Goal: Transaction & Acquisition: Purchase product/service

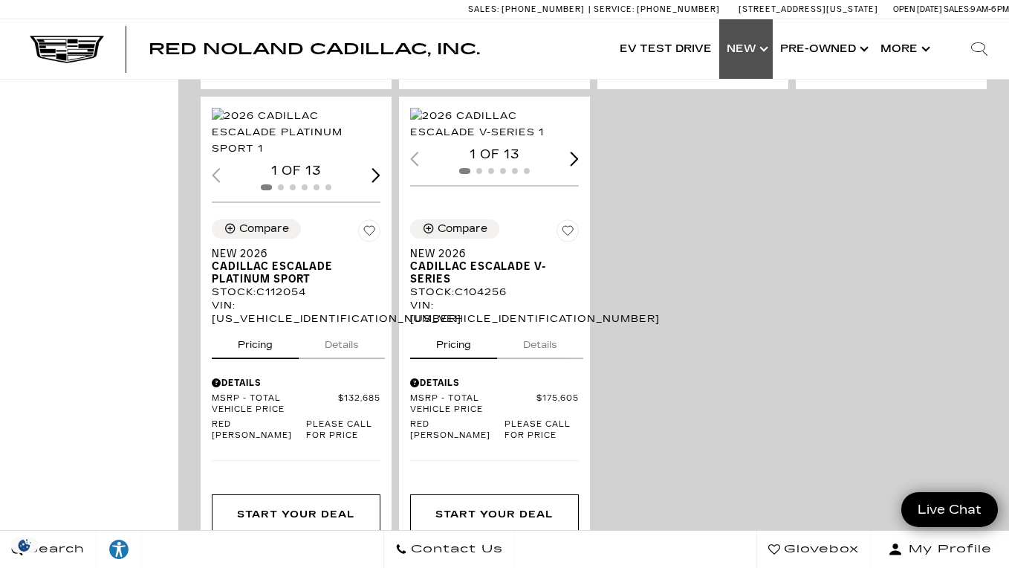
scroll to position [222, 0]
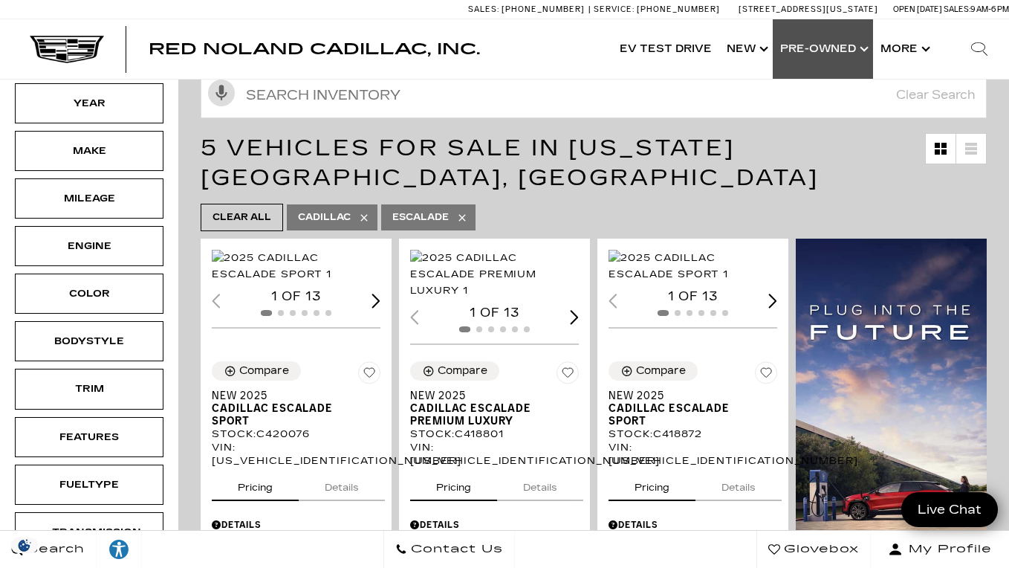
click at [797, 57] on link "Show Pre-Owned" at bounding box center [823, 48] width 100 height 59
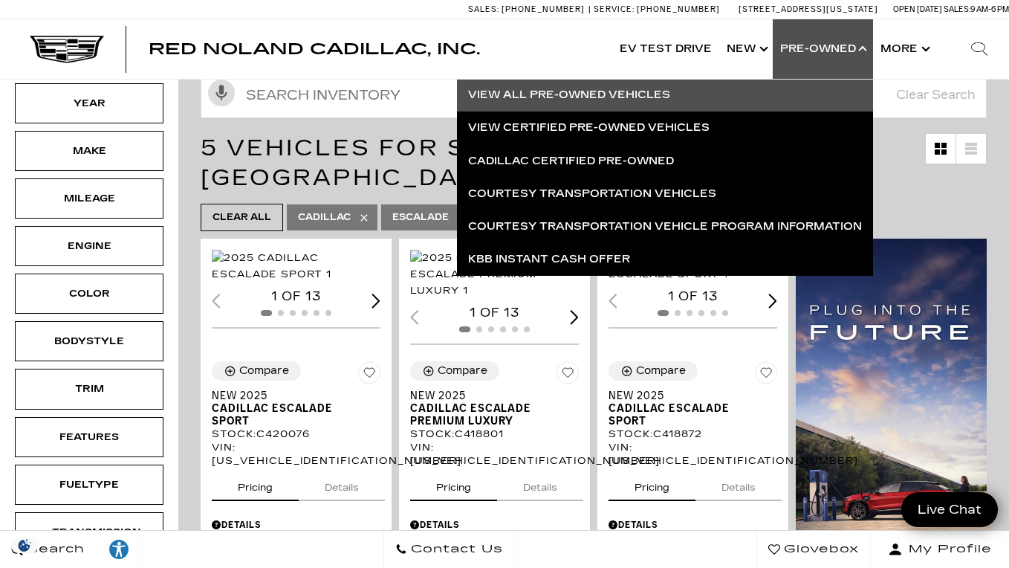
click at [648, 86] on link "View All Pre-Owned Vehicles" at bounding box center [665, 95] width 416 height 33
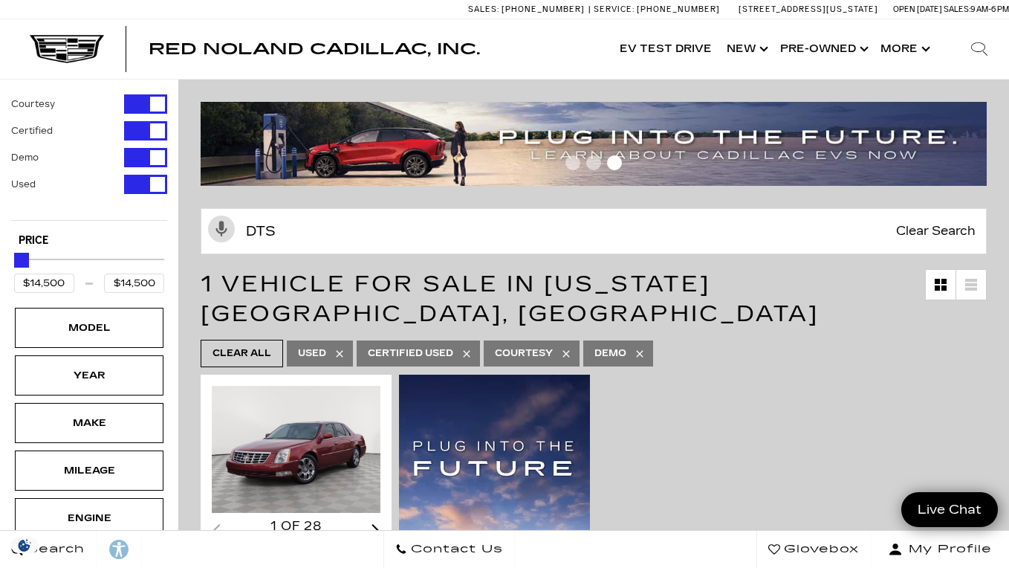
type input "dts"
click at [341, 348] on icon at bounding box center [340, 354] width 12 height 12
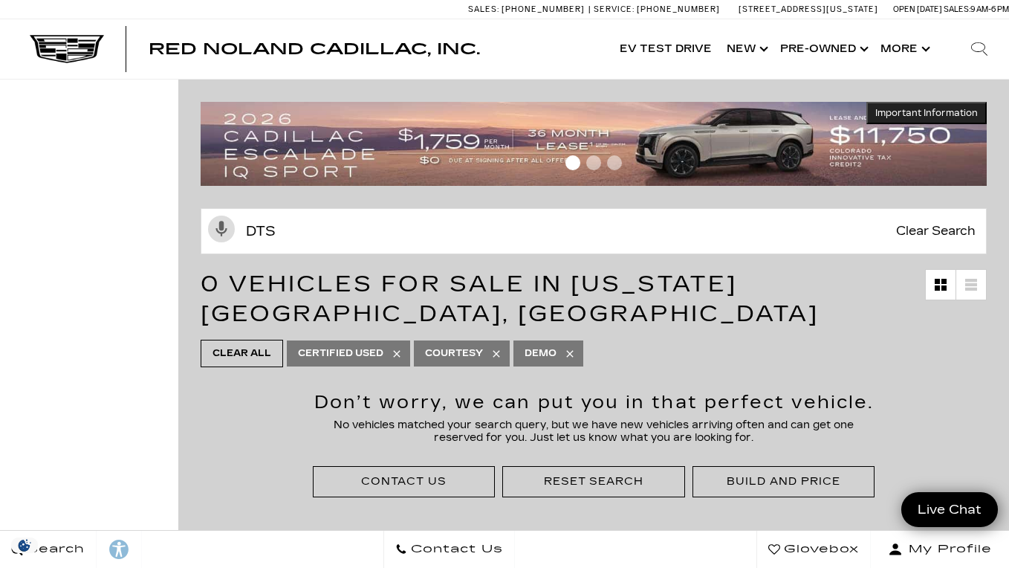
click at [397, 354] on icon at bounding box center [396, 353] width 7 height 7
click at [363, 356] on icon at bounding box center [369, 354] width 12 height 12
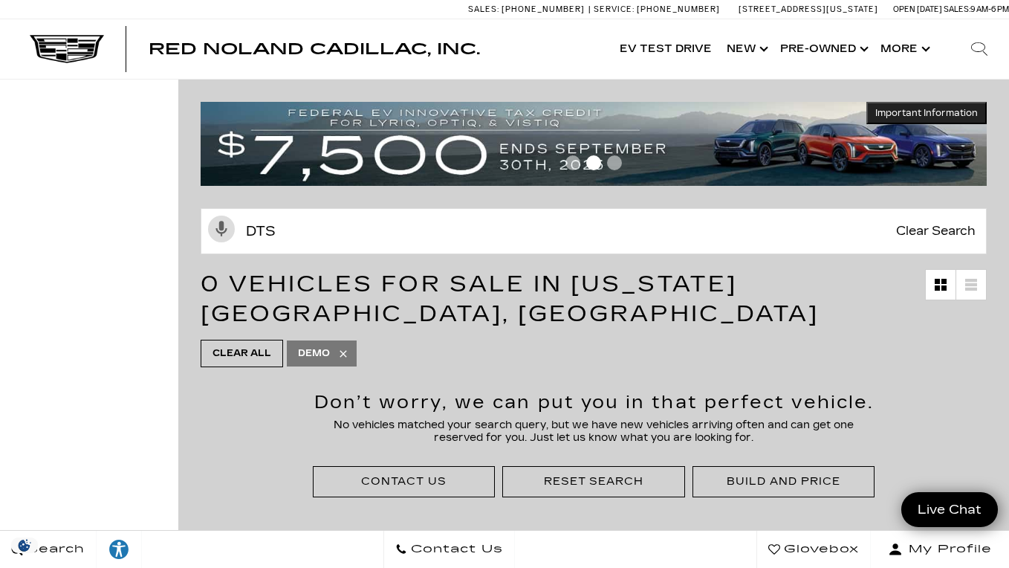
click at [349, 353] on icon at bounding box center [343, 354] width 12 height 12
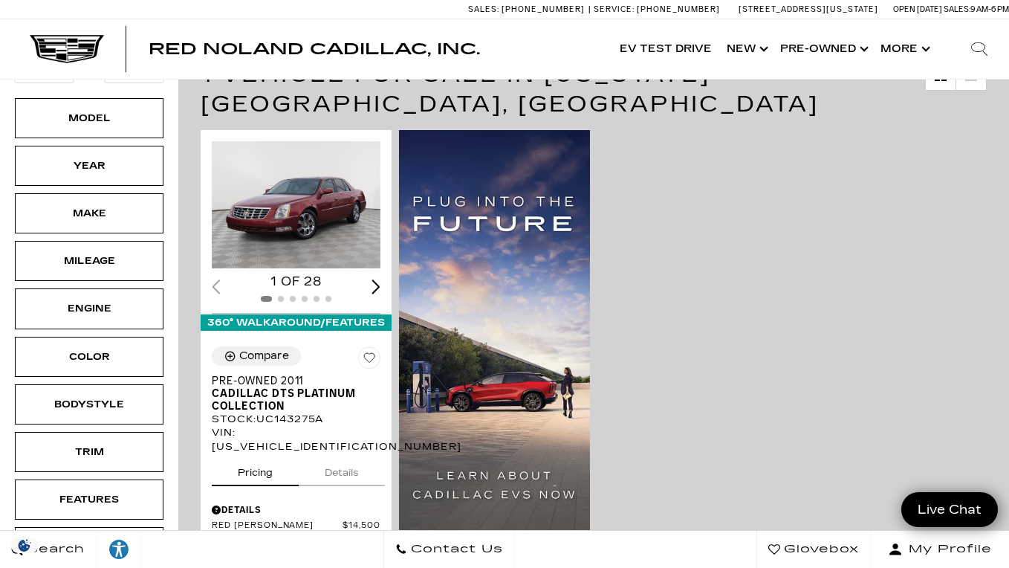
scroll to position [205, 0]
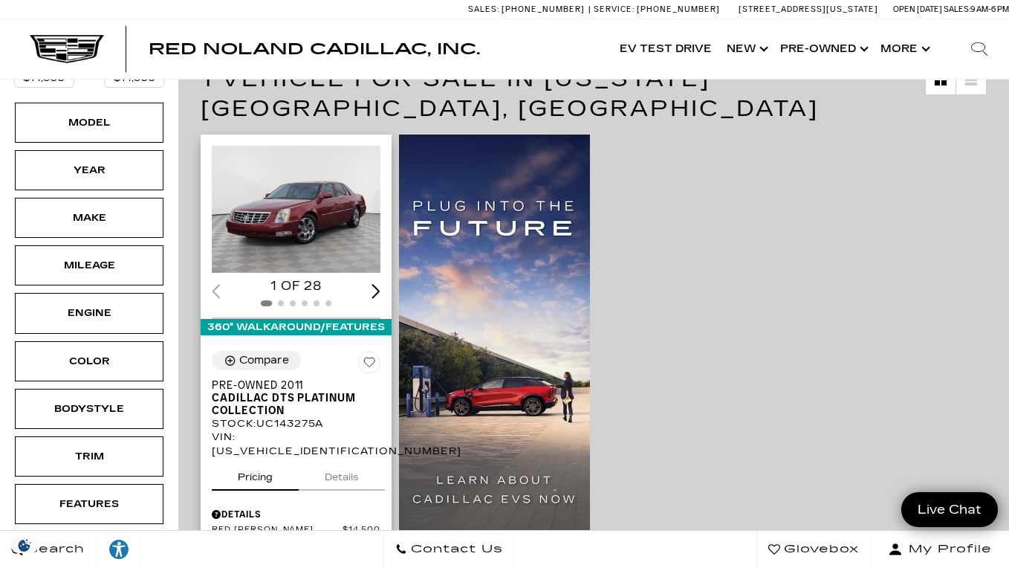
click at [380, 284] on div "Next slide" at bounding box center [376, 291] width 9 height 14
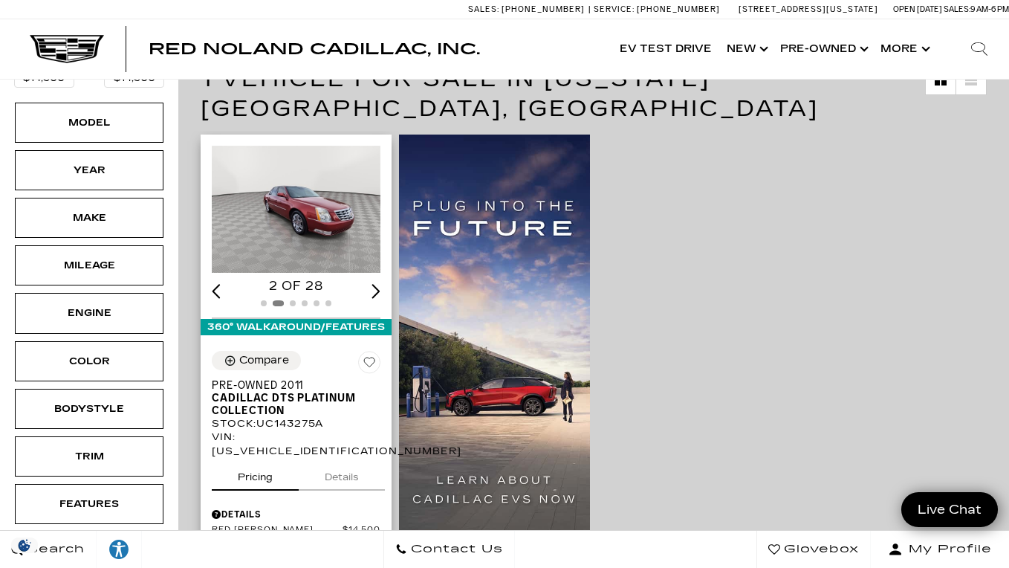
click at [377, 284] on div "Next slide" at bounding box center [376, 291] width 9 height 14
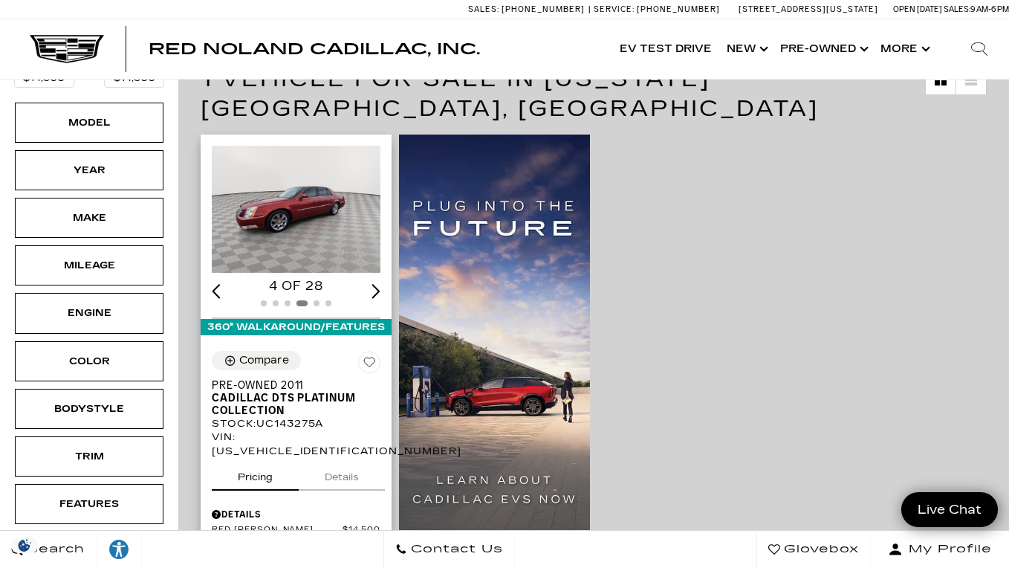
click at [377, 284] on div "Next slide" at bounding box center [376, 291] width 9 height 14
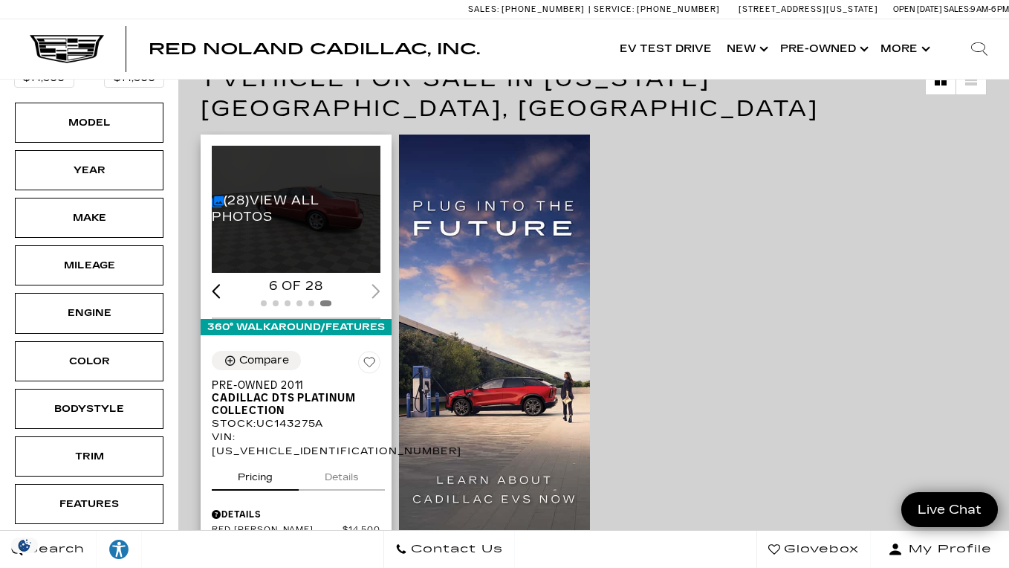
click at [377, 278] on div "6 of 28" at bounding box center [296, 286] width 169 height 16
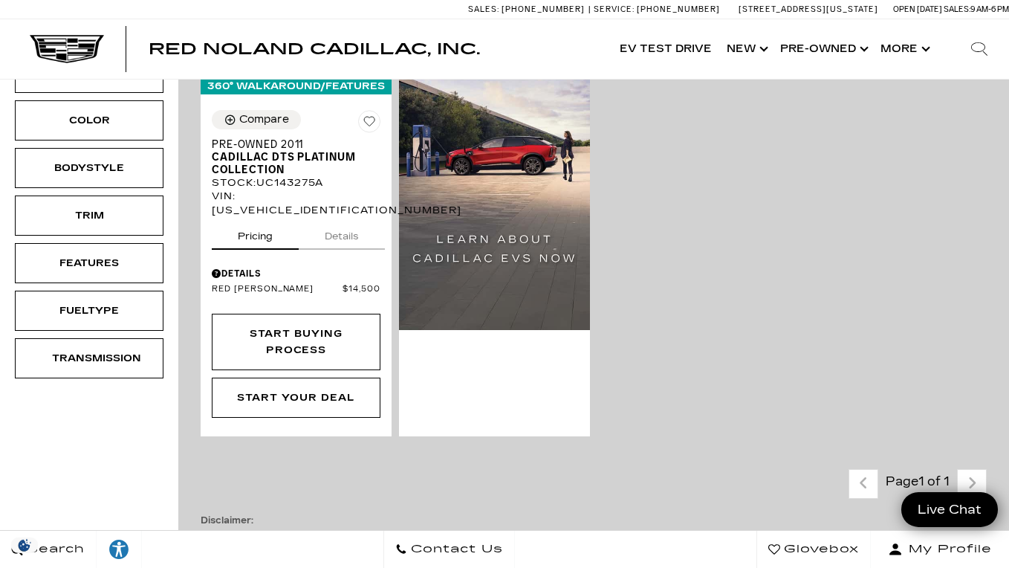
click at [764, 312] on div "(28) View All Photos 6 of 28 360° WalkAround/Features Compare Pre-Owned 2011 Ca…" at bounding box center [594, 165] width 794 height 550
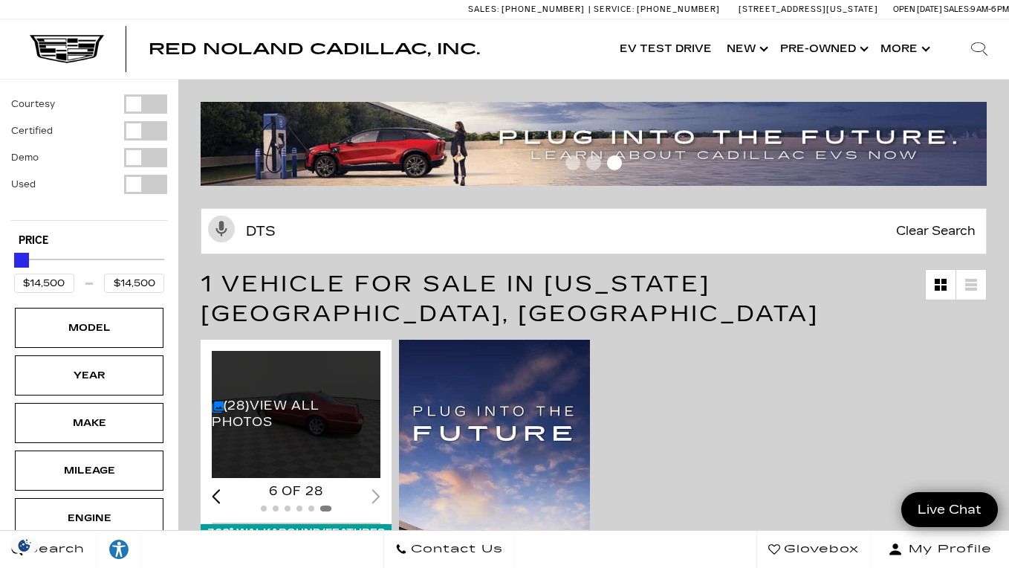
scroll to position [0, 0]
click at [800, 42] on link "Show Pre-Owned" at bounding box center [823, 48] width 100 height 59
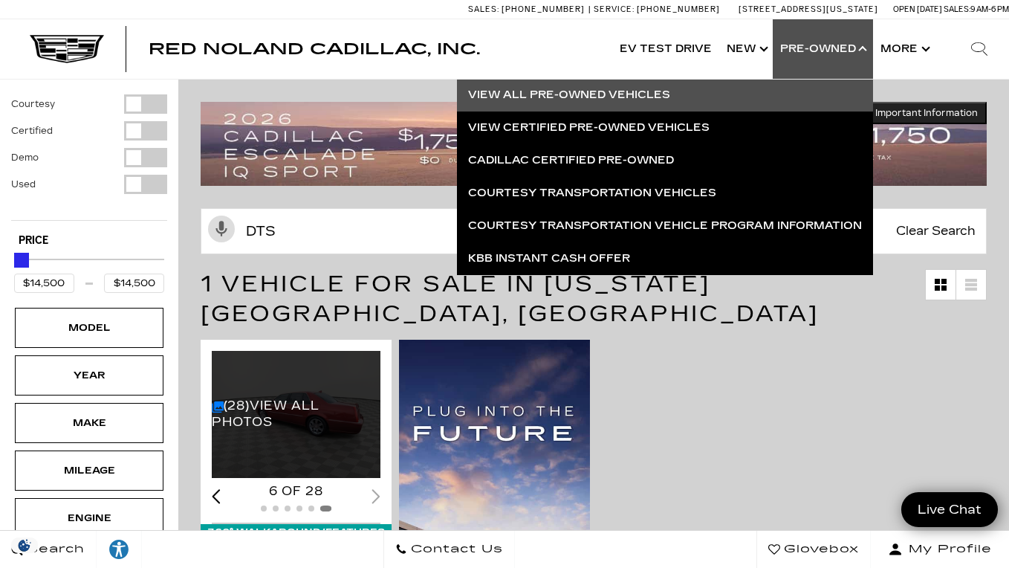
click at [679, 98] on link "View All Pre-Owned Vehicles" at bounding box center [665, 95] width 416 height 33
